Goal: Transaction & Acquisition: Purchase product/service

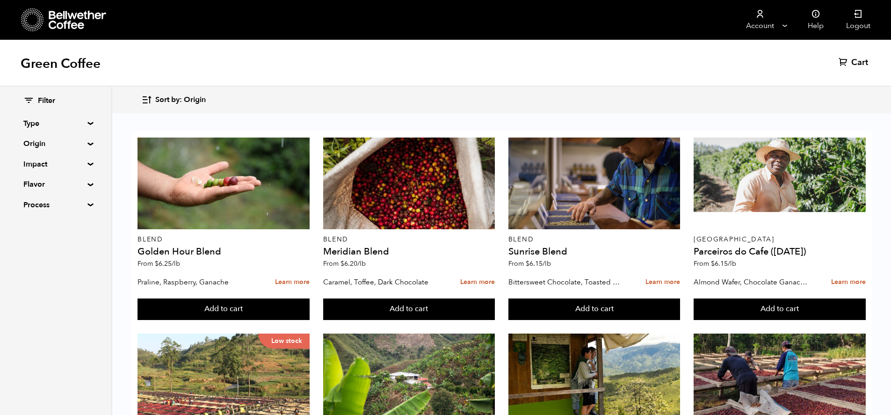
scroll to position [351, 0]
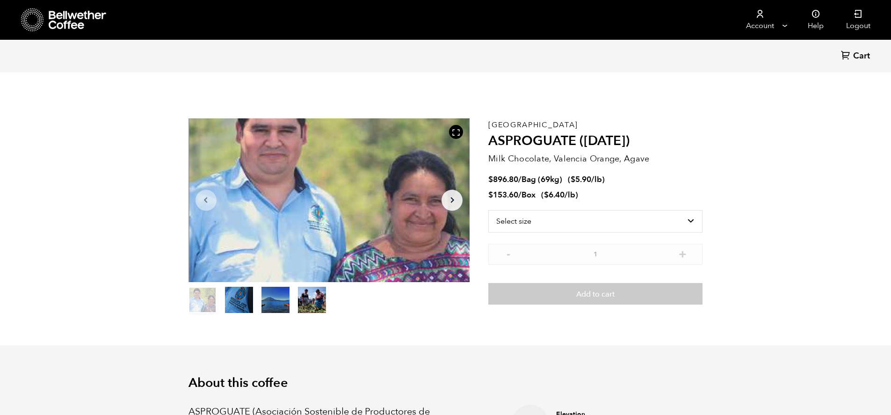
scroll to position [407, 498]
click at [549, 222] on select "Select size Bag (69kg) (152 lbs) Box (24 lbs)" at bounding box center [595, 221] width 214 height 22
click at [488, 210] on select "Select size Bag (69kg) (152 lbs) Box (24 lbs)" at bounding box center [595, 221] width 214 height 22
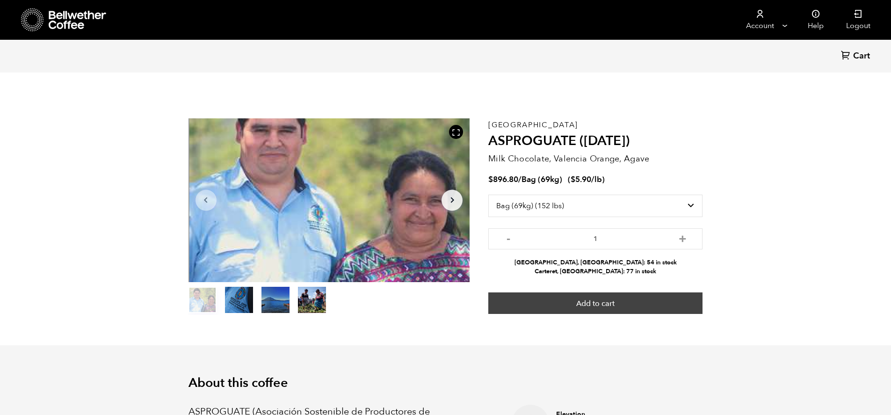
click at [648, 296] on button "Add to cart" at bounding box center [595, 303] width 214 height 22
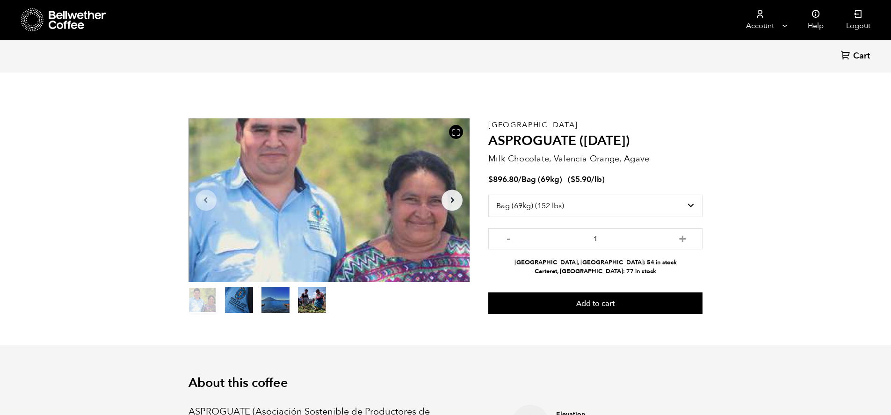
click at [456, 197] on icon "Arrow Right" at bounding box center [452, 200] width 11 height 11
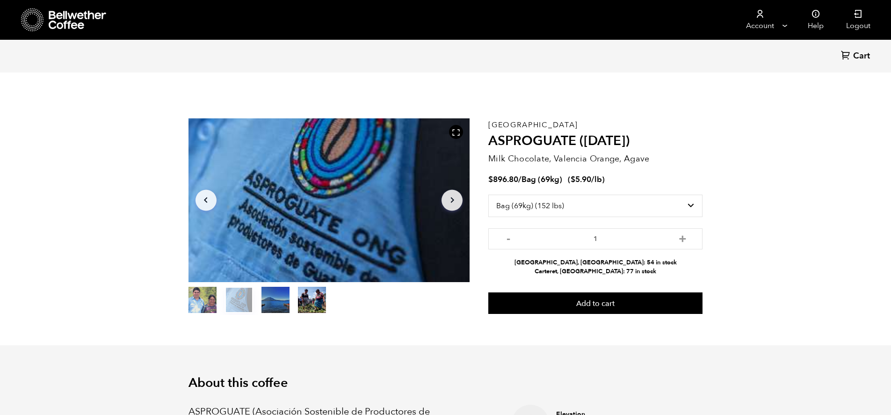
click at [456, 197] on icon "Arrow Right" at bounding box center [452, 200] width 11 height 11
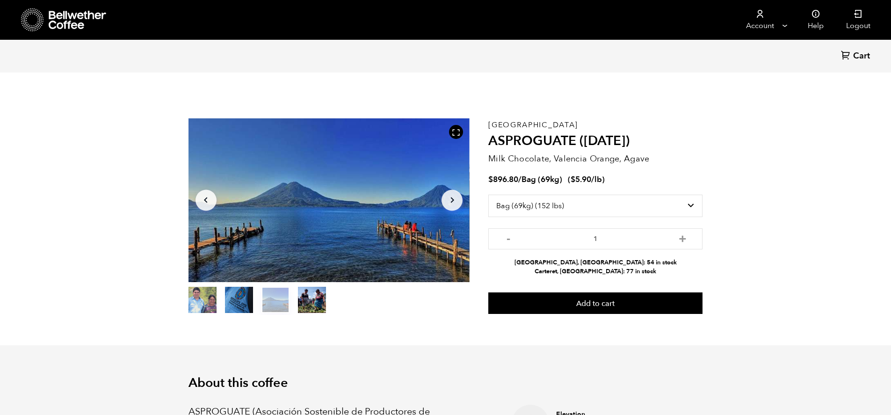
click at [456, 197] on icon "Arrow Right" at bounding box center [452, 200] width 11 height 11
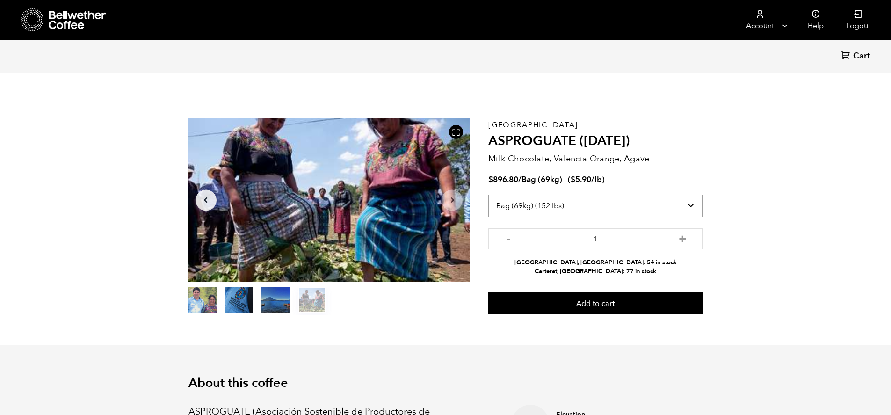
click at [694, 207] on select "Select size Bag (69kg) (152 lbs) Box (24 lbs)" at bounding box center [595, 206] width 214 height 22
click at [488, 195] on select "Select size Bag (69kg) (152 lbs) Box (24 lbs)" at bounding box center [595, 206] width 214 height 22
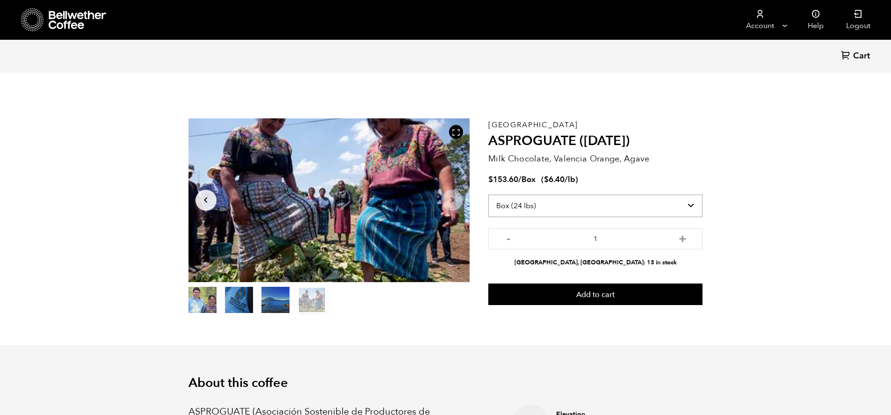
click at [609, 198] on select "Select size Bag (69kg) (152 lbs) Box (24 lbs)" at bounding box center [595, 206] width 214 height 22
select select "bag-2"
click at [488, 195] on select "Select size Bag (69kg) (152 lbs) Box (24 lbs)" at bounding box center [595, 206] width 214 height 22
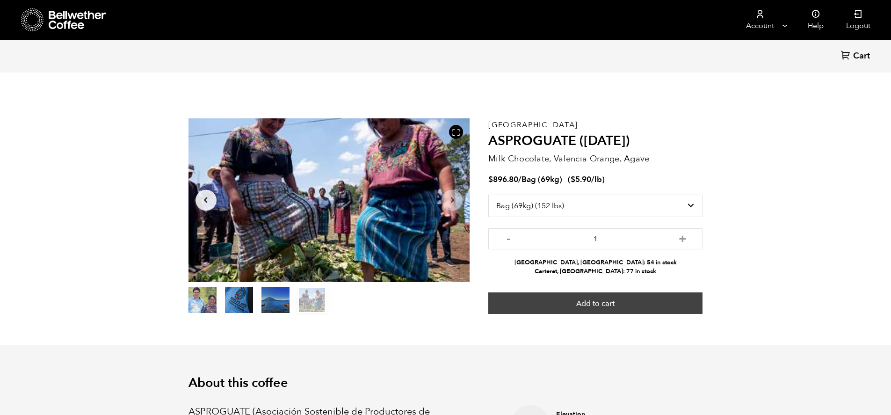
click at [647, 298] on button "Add to cart" at bounding box center [595, 303] width 214 height 22
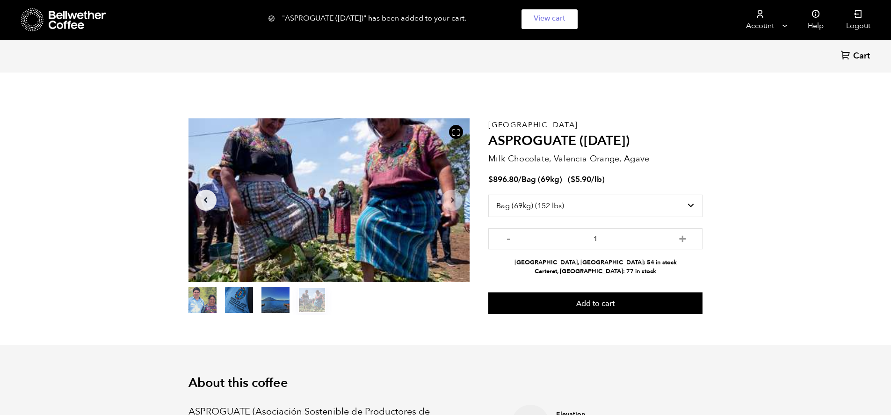
click at [856, 65] on div "Back Cart (0)" at bounding box center [445, 56] width 891 height 33
click at [858, 55] on span "Cart" at bounding box center [861, 56] width 17 height 11
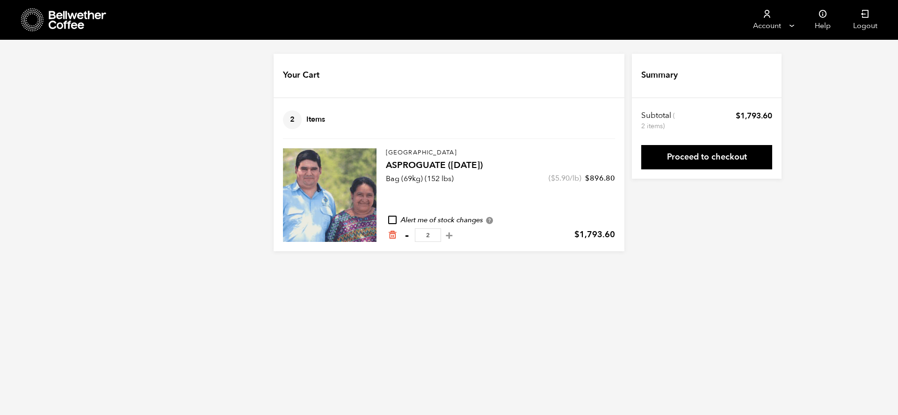
click at [404, 234] on button "-" at bounding box center [407, 235] width 12 height 9
type input "1"
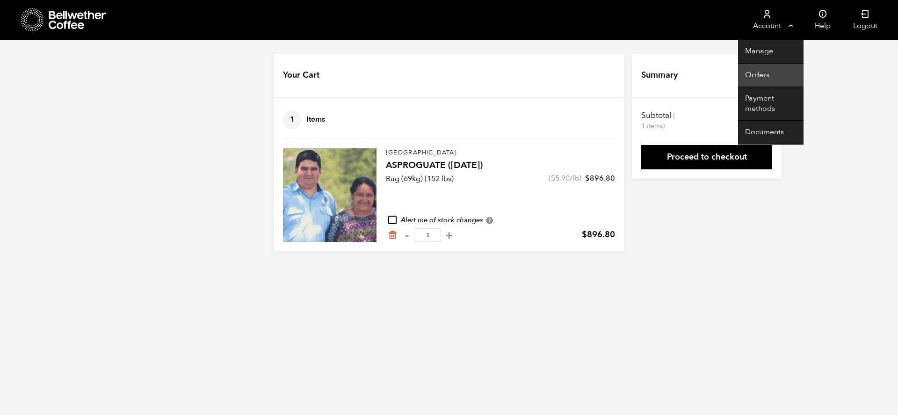
click at [751, 72] on link "Orders" at bounding box center [770, 76] width 65 height 24
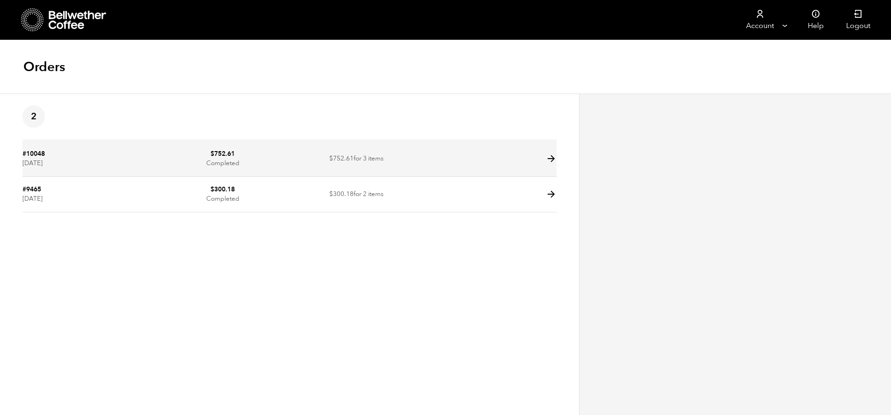
click at [51, 148] on td "#10048 July 21, 2025" at bounding box center [89, 159] width 134 height 36
click at [36, 153] on link "#10048" at bounding box center [33, 153] width 22 height 9
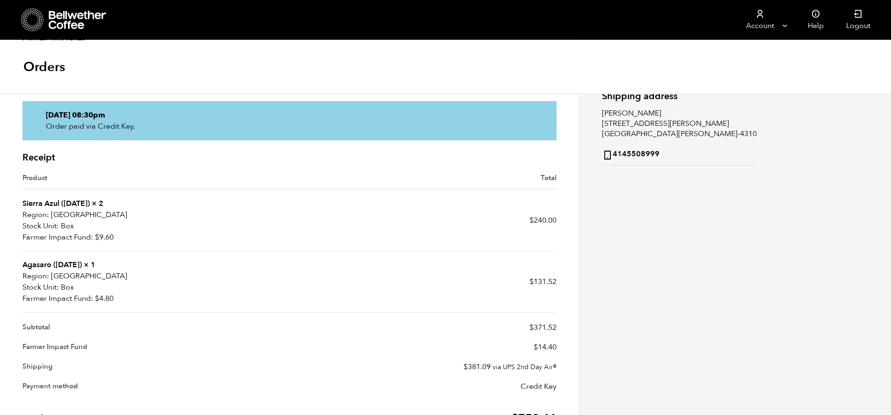
scroll to position [166, 0]
click at [72, 199] on link "Sierra Azul ([DATE])" at bounding box center [55, 203] width 67 height 10
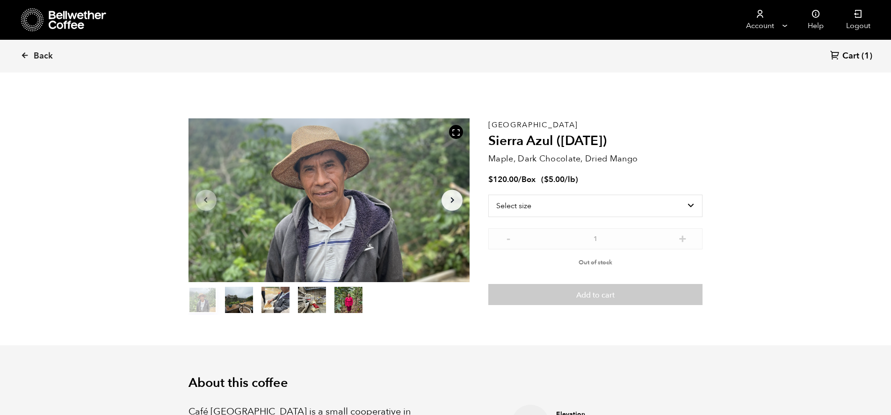
scroll to position [407, 498]
click at [578, 206] on select "Select size Box (24 lbs)" at bounding box center [595, 206] width 214 height 22
click at [659, 152] on div "Mexico Sierra Azul (JUL 24) Maple, Dark Chocolate, Dried Mango $ 120.00 / Box (…" at bounding box center [595, 216] width 214 height 196
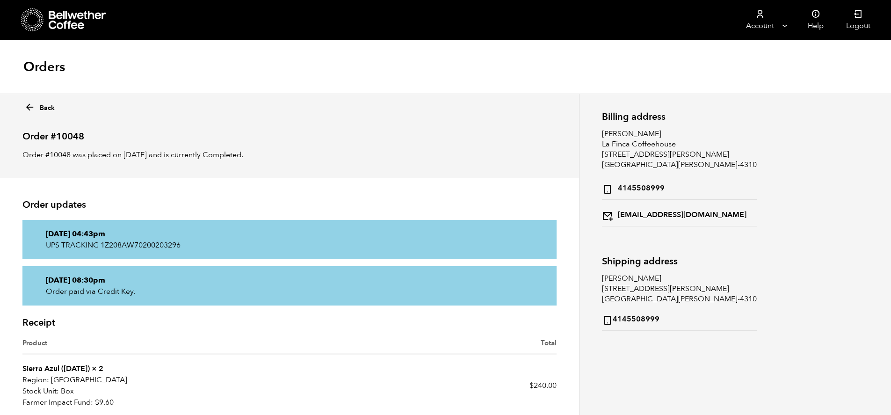
scroll to position [166, 0]
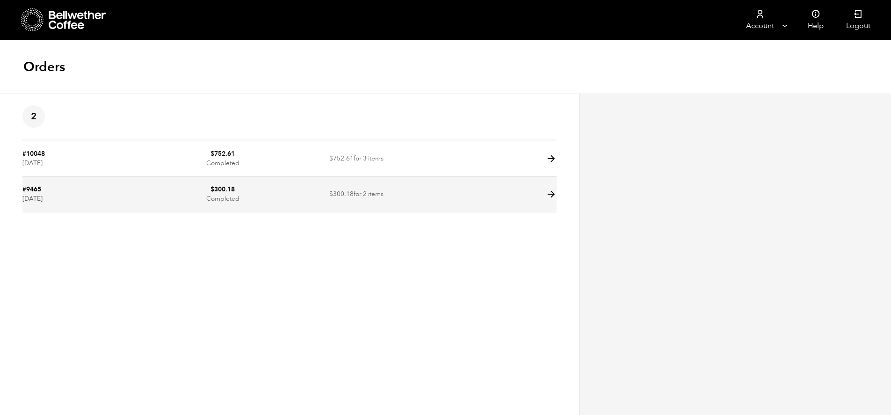
click at [82, 209] on td "#9465 [DATE]" at bounding box center [89, 195] width 134 height 36
click at [32, 190] on link "#9465" at bounding box center [31, 189] width 19 height 9
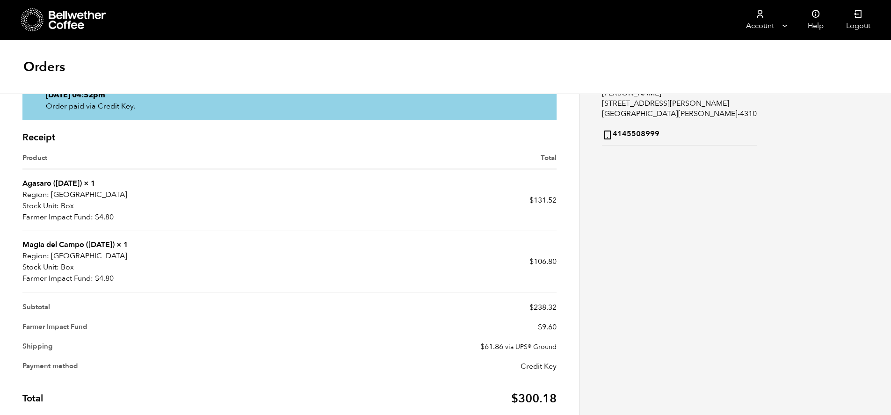
scroll to position [185, 0]
click at [88, 243] on link "Magia del Campo ([DATE])" at bounding box center [68, 245] width 92 height 10
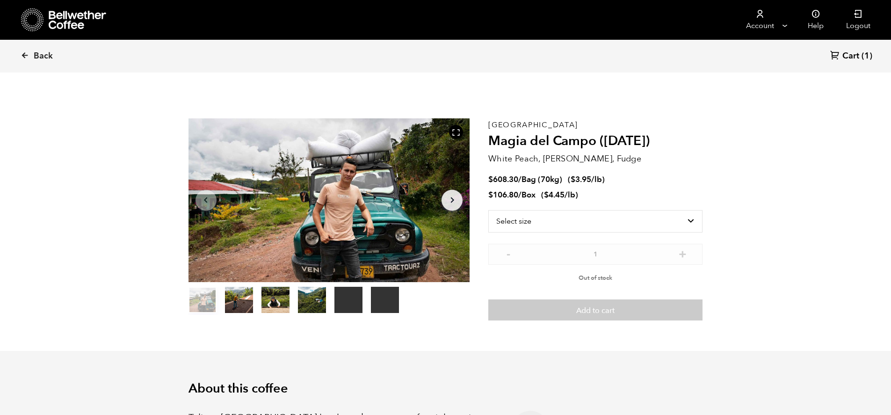
scroll to position [407, 498]
click at [583, 219] on select "Select size Bag (70kg) (154 lbs) Box (24 lbs)" at bounding box center [595, 221] width 214 height 22
select select "bag"
click at [488, 210] on select "Select size Bag (70kg) (154 lbs) Box (24 lbs)" at bounding box center [595, 221] width 214 height 22
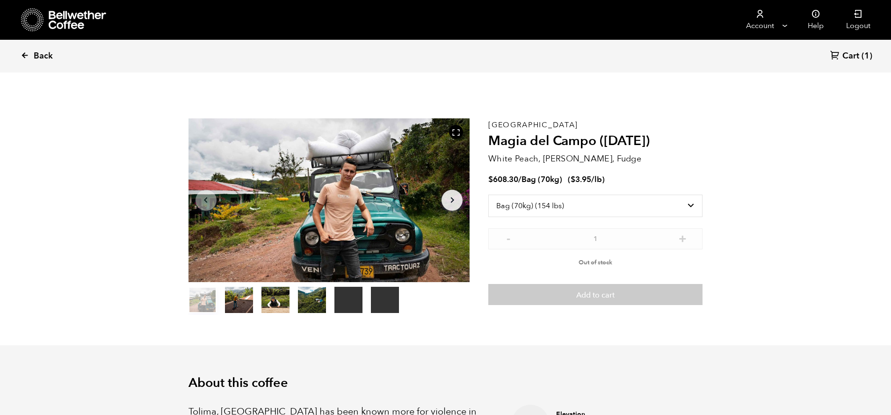
click at [32, 59] on link "Back" at bounding box center [50, 56] width 58 height 32
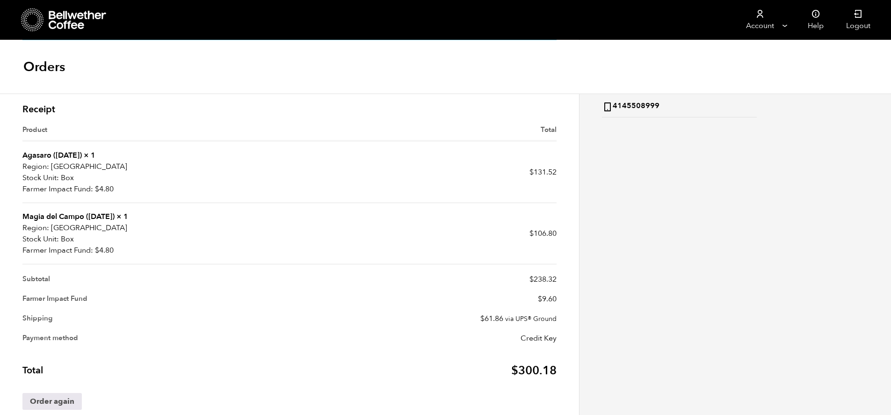
scroll to position [216, 0]
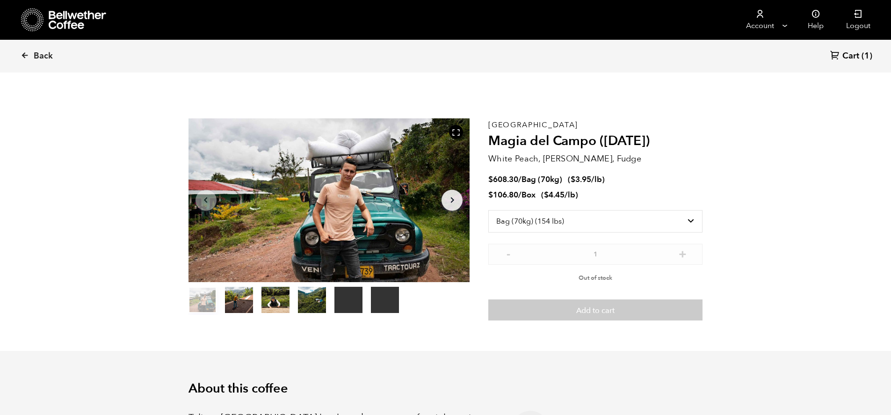
select select "bag"
click at [858, 57] on span "Cart" at bounding box center [850, 56] width 17 height 11
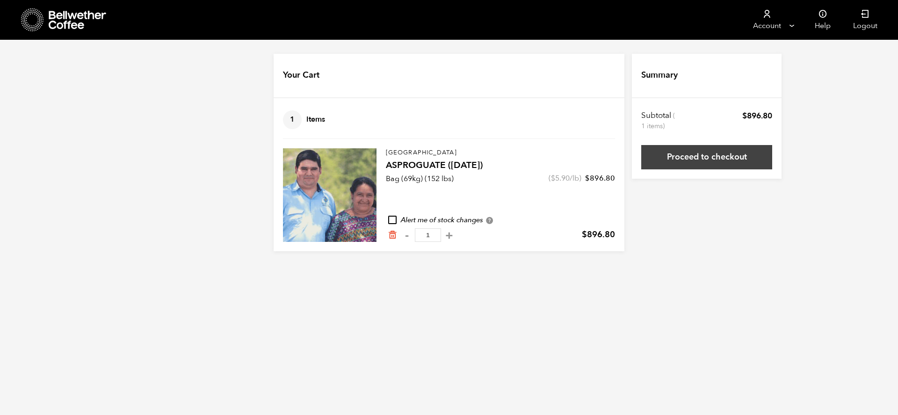
click at [714, 157] on link "Proceed to checkout" at bounding box center [706, 157] width 131 height 24
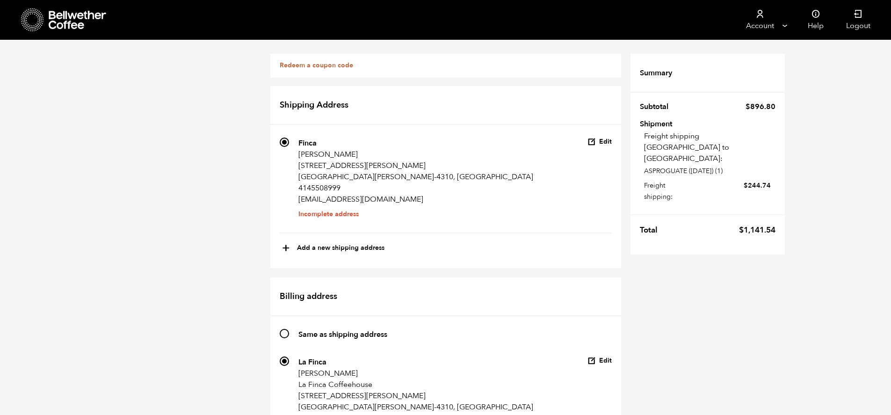
radio input "true"
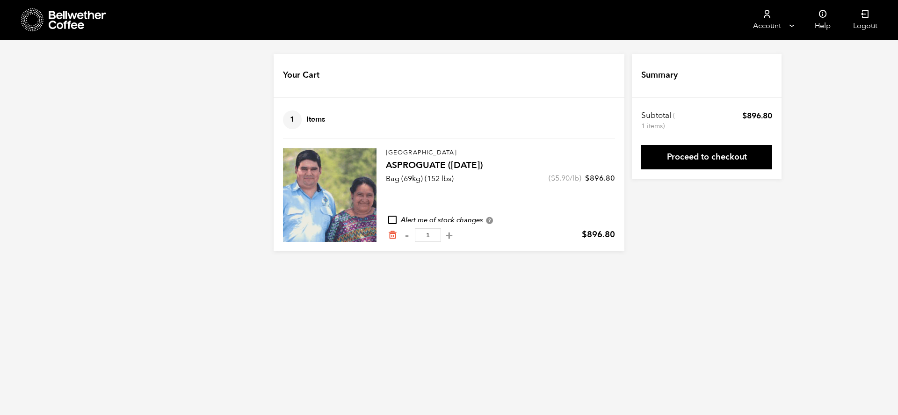
click at [350, 164] on div at bounding box center [330, 195] width 94 height 94
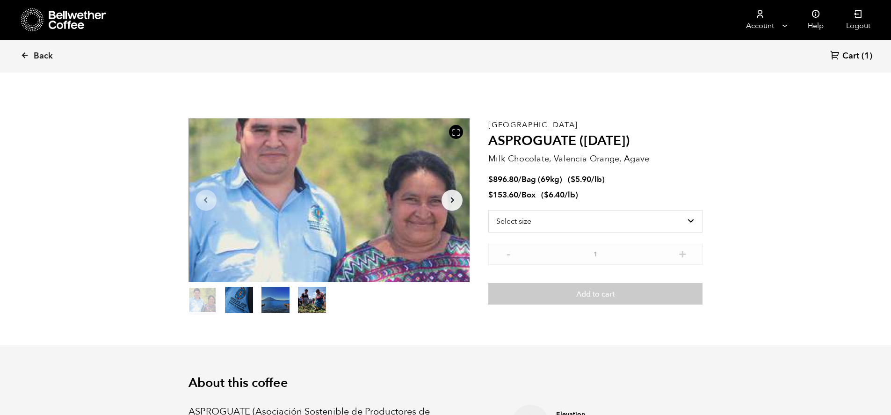
scroll to position [407, 498]
click at [543, 221] on select "Select size Bag (69kg) (152 lbs) Box (24 lbs)" at bounding box center [595, 221] width 214 height 22
select select "box"
click at [488, 210] on select "Select size Bag (69kg) (152 lbs) Box (24 lbs)" at bounding box center [595, 221] width 214 height 22
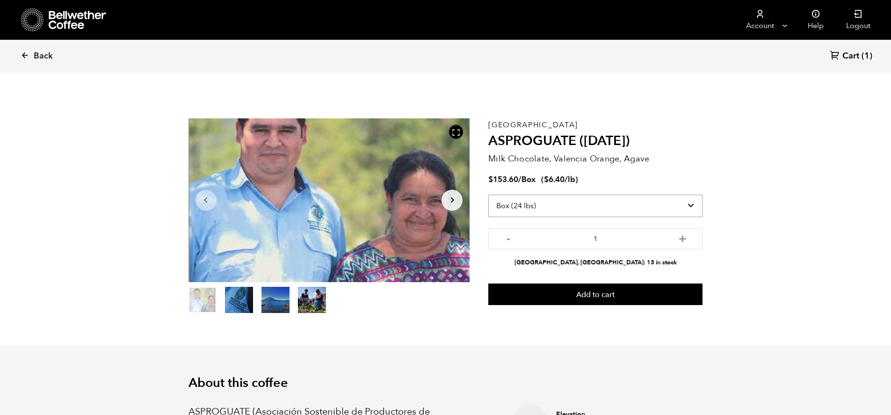
click at [605, 203] on select "Select size Bag (69kg) (152 lbs) Box (24 lbs)" at bounding box center [595, 206] width 214 height 22
click at [682, 241] on button "+" at bounding box center [683, 237] width 12 height 9
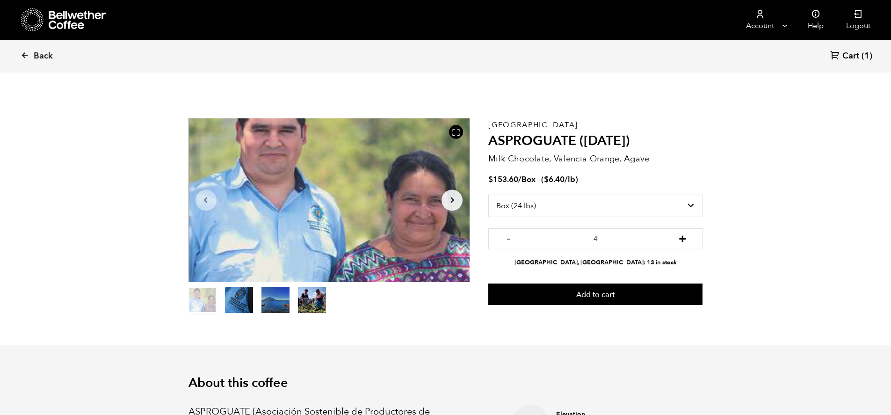
click at [682, 241] on button "+" at bounding box center [683, 237] width 12 height 9
type input "5"
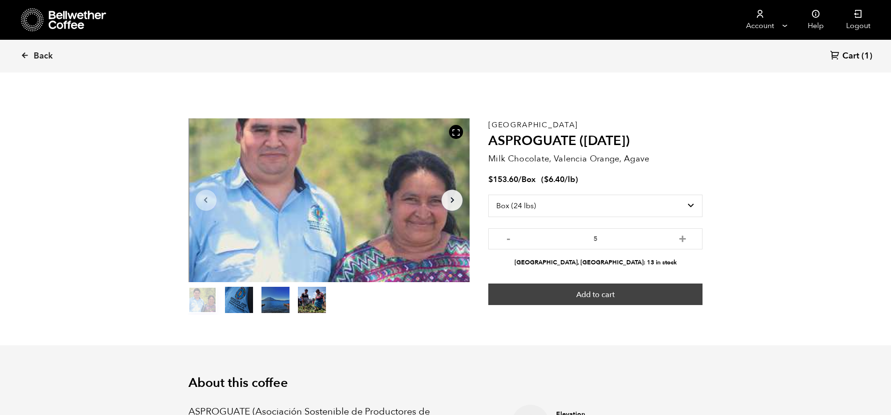
click at [607, 296] on button "Add to cart" at bounding box center [595, 294] width 214 height 22
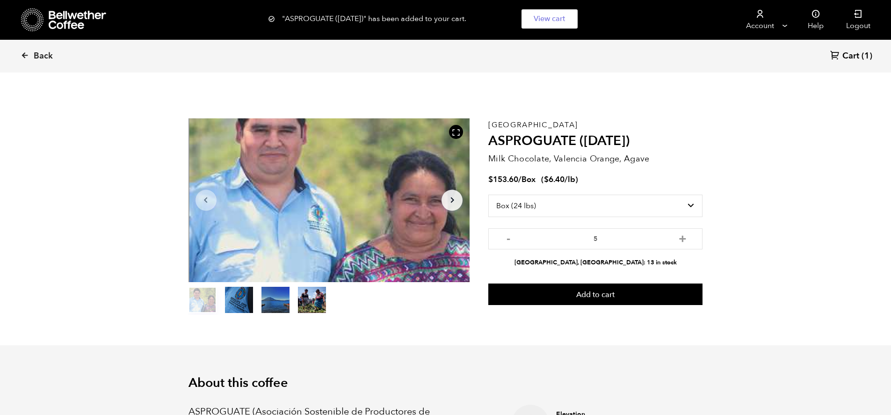
click at [860, 56] on link "Cart (1)" at bounding box center [851, 56] width 42 height 13
